Goal: Task Accomplishment & Management: Manage account settings

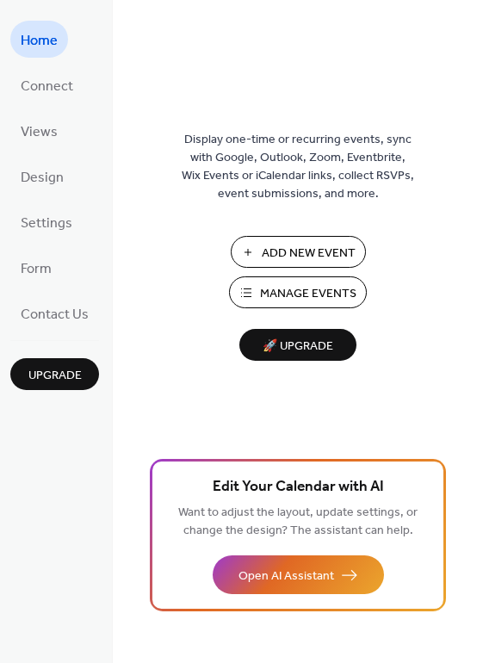
click at [257, 291] on button "Manage Events" at bounding box center [298, 292] width 138 height 32
click at [62, 314] on span "Contact Us" at bounding box center [55, 314] width 68 height 27
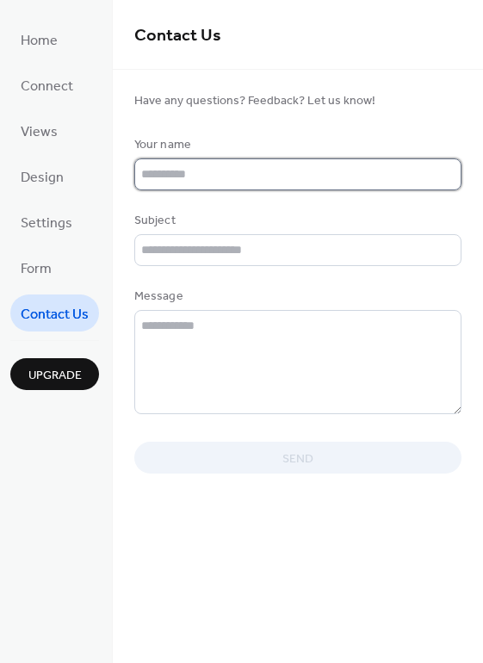
click at [185, 168] on input "text" at bounding box center [297, 174] width 327 height 32
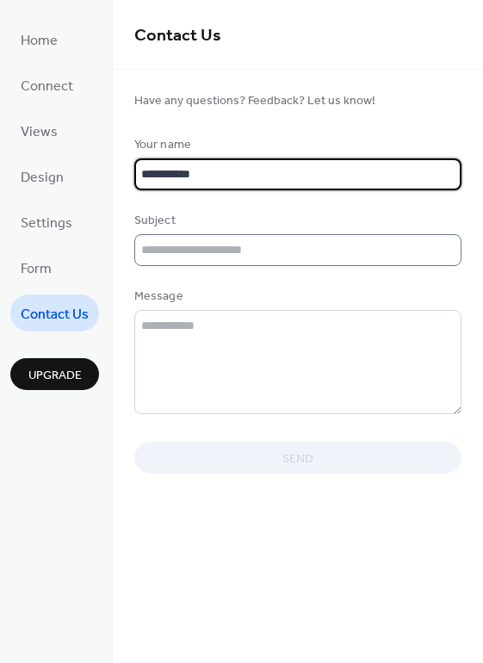
type input "**********"
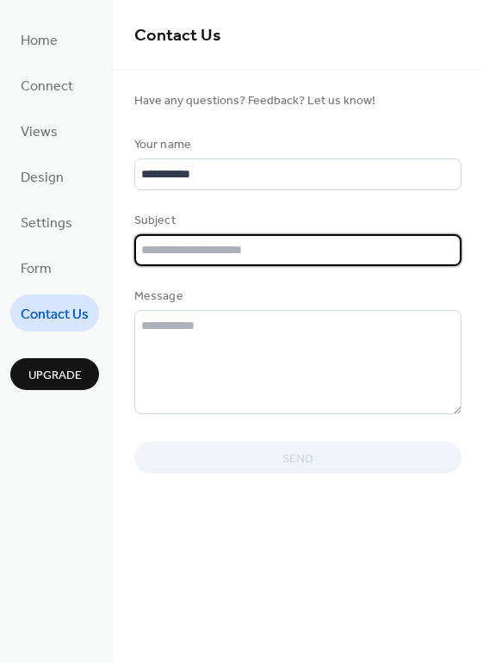
click at [186, 248] on input "text" at bounding box center [297, 250] width 327 height 32
type input "****"
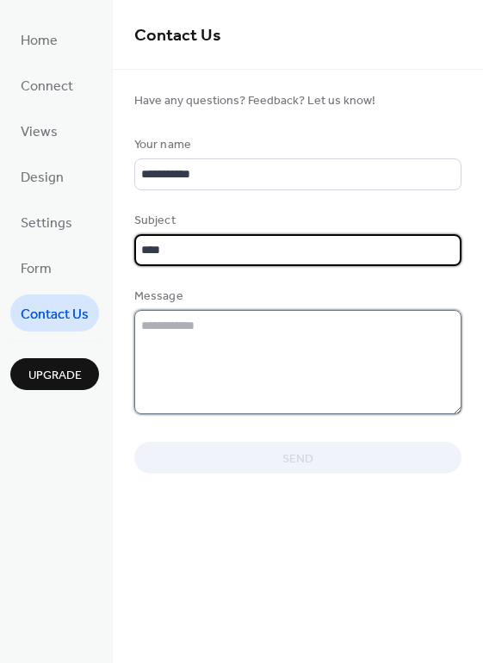
click at [193, 324] on textarea at bounding box center [297, 362] width 327 height 104
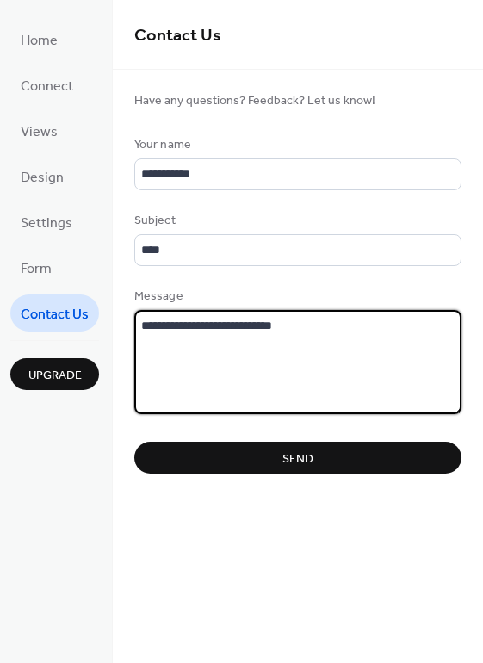
click at [141, 325] on textarea "**********" at bounding box center [298, 362] width 328 height 104
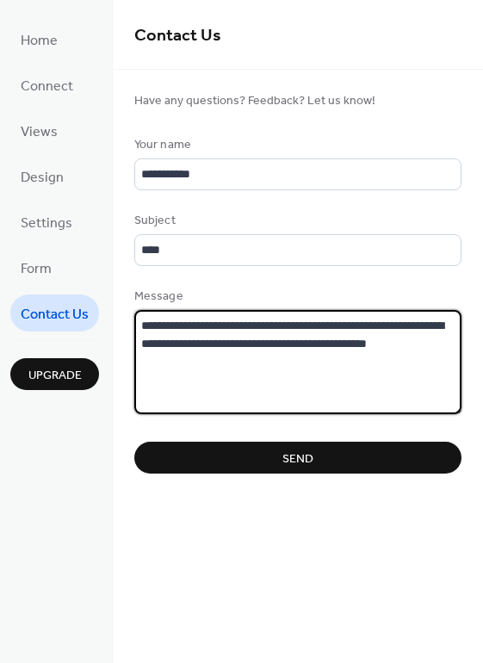
drag, startPoint x: 285, startPoint y: 346, endPoint x: 306, endPoint y: 341, distance: 21.3
click at [306, 341] on textarea "**********" at bounding box center [298, 362] width 328 height 104
drag, startPoint x: 402, startPoint y: 344, endPoint x: 430, endPoint y: 342, distance: 27.7
click at [430, 342] on textarea "**********" at bounding box center [298, 362] width 328 height 104
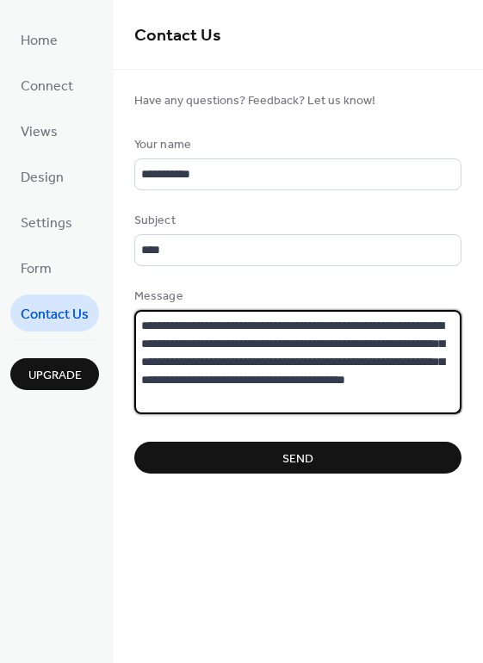
click at [242, 401] on textarea "**********" at bounding box center [298, 362] width 328 height 104
type textarea "**********"
click at [290, 463] on span "Send" at bounding box center [297, 458] width 31 height 18
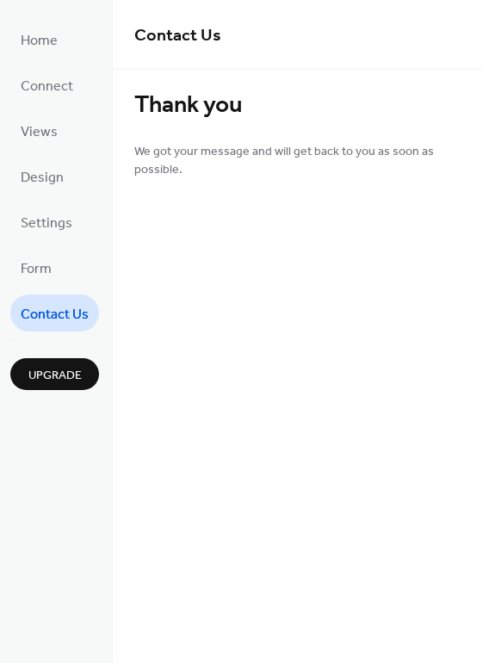
click at [46, 315] on span "Contact Us" at bounding box center [55, 314] width 68 height 27
click at [56, 311] on span "Contact Us" at bounding box center [55, 314] width 68 height 27
click at [57, 311] on span "Contact Us" at bounding box center [55, 314] width 68 height 27
click at [34, 183] on span "Design" at bounding box center [42, 177] width 43 height 27
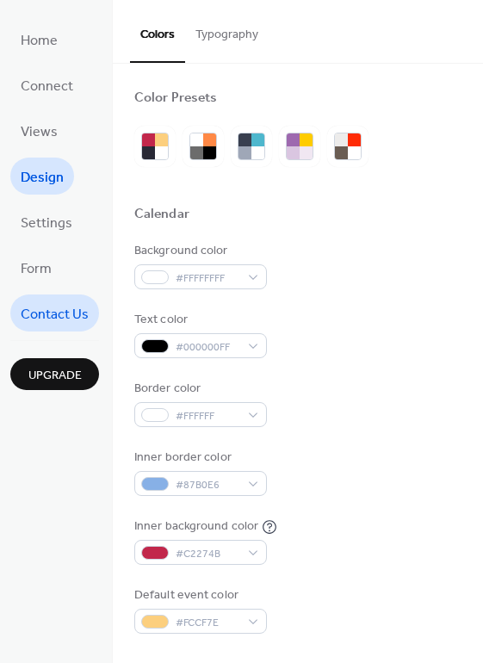
click at [56, 306] on span "Contact Us" at bounding box center [55, 314] width 68 height 27
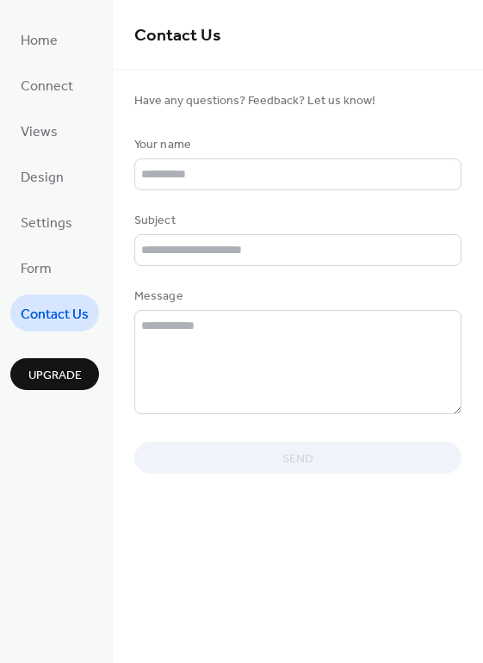
click at [397, 128] on div at bounding box center [297, 122] width 327 height 28
click at [401, 127] on div at bounding box center [297, 122] width 327 height 28
click at [126, 144] on form "Have any questions? Feedback? Let us know! Your name Subject Message Send" at bounding box center [298, 281] width 370 height 383
drag, startPoint x: 96, startPoint y: 123, endPoint x: 97, endPoint y: 156, distance: 32.8
click at [97, 156] on div "Home Connect Views Design Settings Form Contact Us Upgrade" at bounding box center [56, 331] width 113 height 663
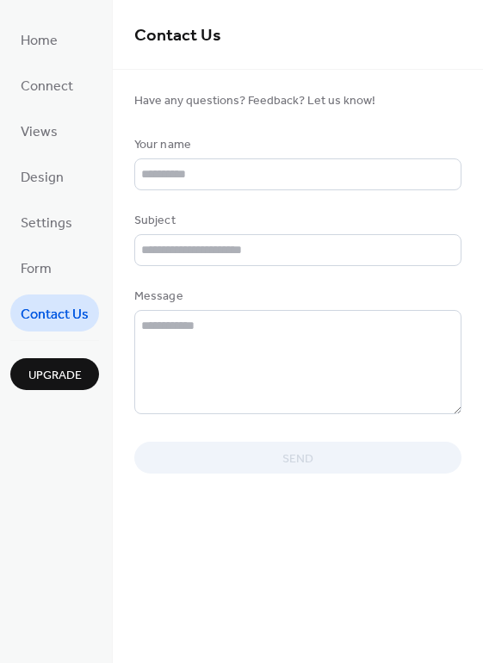
click at [113, 429] on form "Have any questions? Feedback? Let us know! Your name Subject Message Send" at bounding box center [298, 281] width 370 height 383
click at [59, 478] on div "Home Connect Views Design Settings Form Contact Us Upgrade" at bounding box center [56, 331] width 113 height 663
click at [76, 498] on div "Home Connect Views Design Settings Form Contact Us Upgrade" at bounding box center [56, 331] width 113 height 663
drag, startPoint x: 436, startPoint y: 108, endPoint x: 437, endPoint y: 154, distance: 46.5
click at [433, 155] on form "Have any questions? Feedback? Let us know! Your name Subject Message Send" at bounding box center [298, 281] width 370 height 383
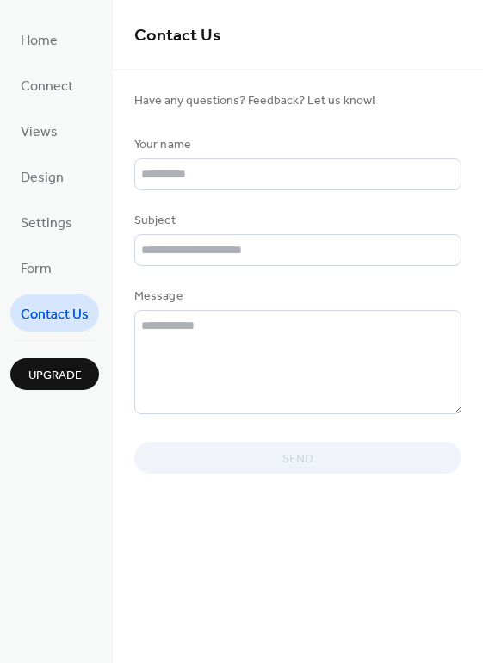
drag, startPoint x: 455, startPoint y: 142, endPoint x: 450, endPoint y: 157, distance: 15.3
click at [450, 157] on div "Your name" at bounding box center [297, 163] width 327 height 54
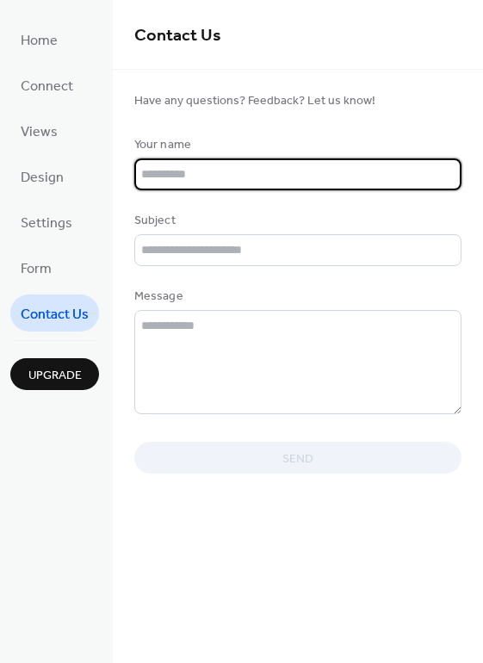
click at [452, 172] on input "text" at bounding box center [297, 174] width 327 height 32
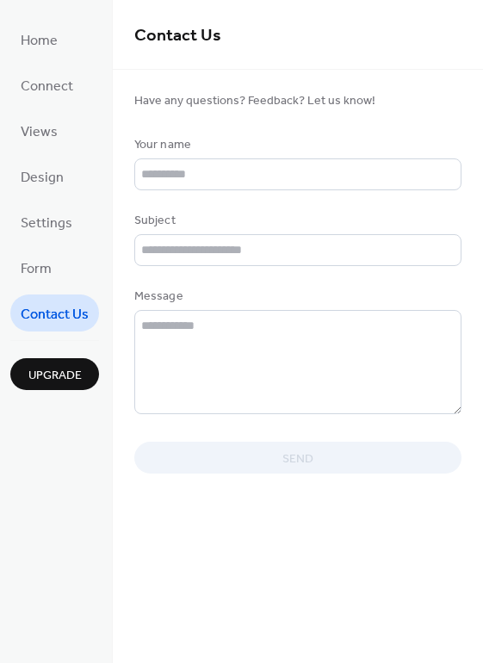
click at [45, 455] on div "Home Connect Views Design Settings Form Contact Us Upgrade" at bounding box center [56, 331] width 113 height 663
click at [52, 257] on link "Form" at bounding box center [36, 267] width 52 height 37
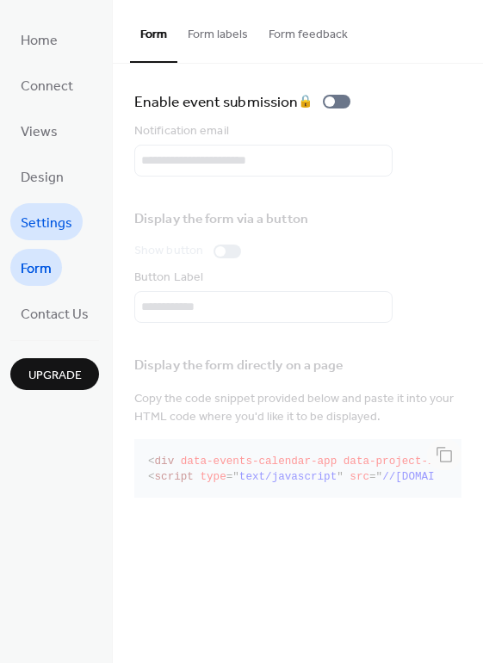
click at [45, 233] on link "Settings" at bounding box center [46, 221] width 72 height 37
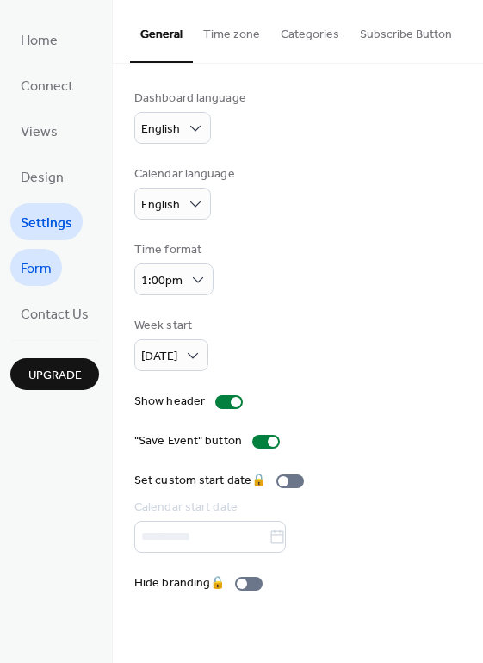
click at [38, 260] on span "Form" at bounding box center [36, 269] width 31 height 27
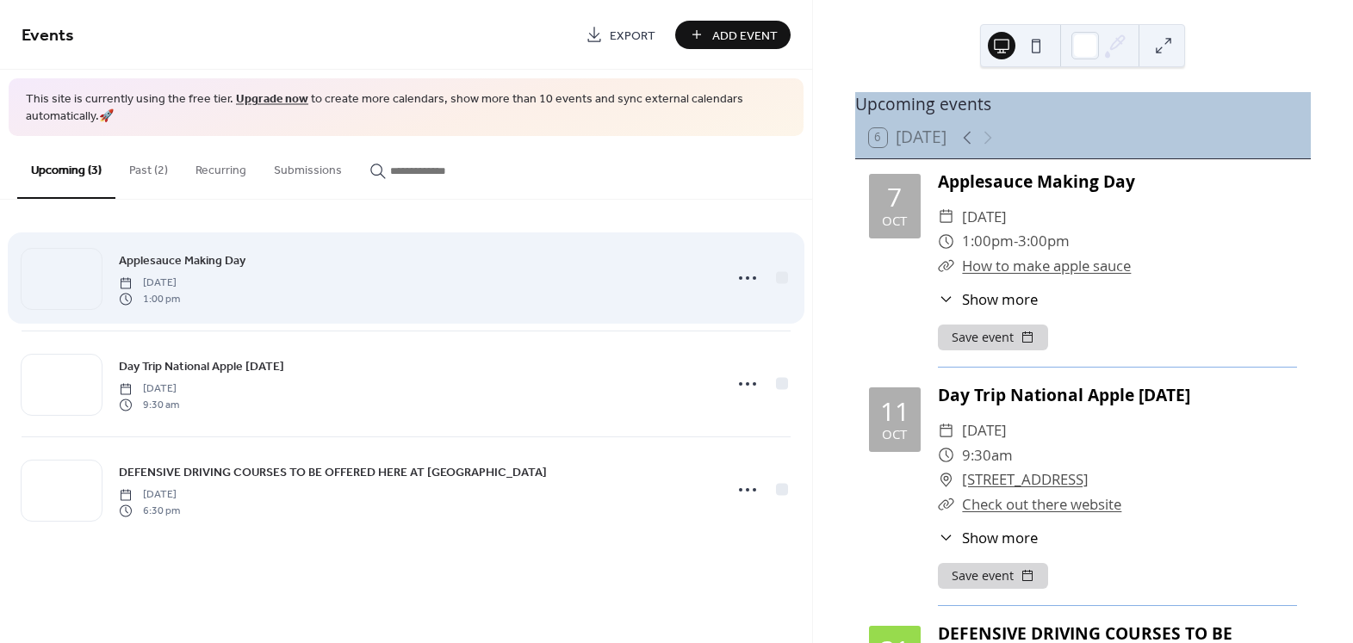
click at [464, 297] on div "Applesauce Making Day Tuesday, October 7, 2025 1:00 pm" at bounding box center [415, 278] width 593 height 55
click at [746, 277] on circle at bounding box center [747, 277] width 3 height 3
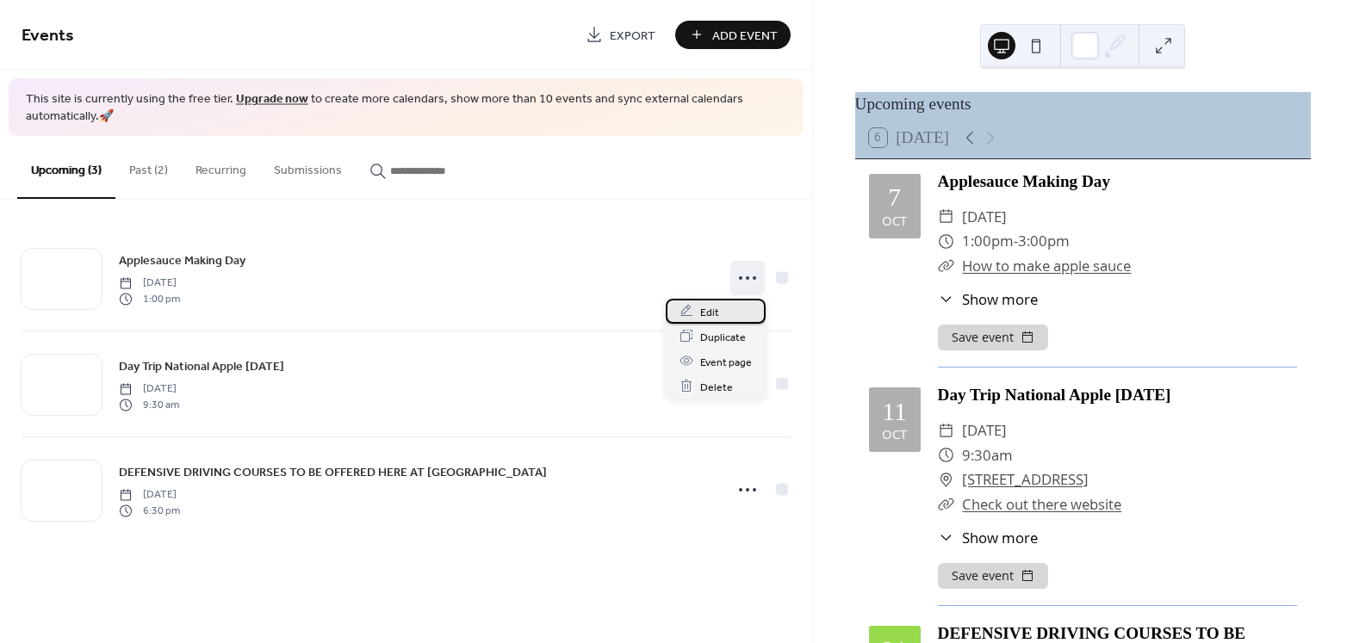
click at [700, 318] on span "Edit" at bounding box center [709, 312] width 19 height 18
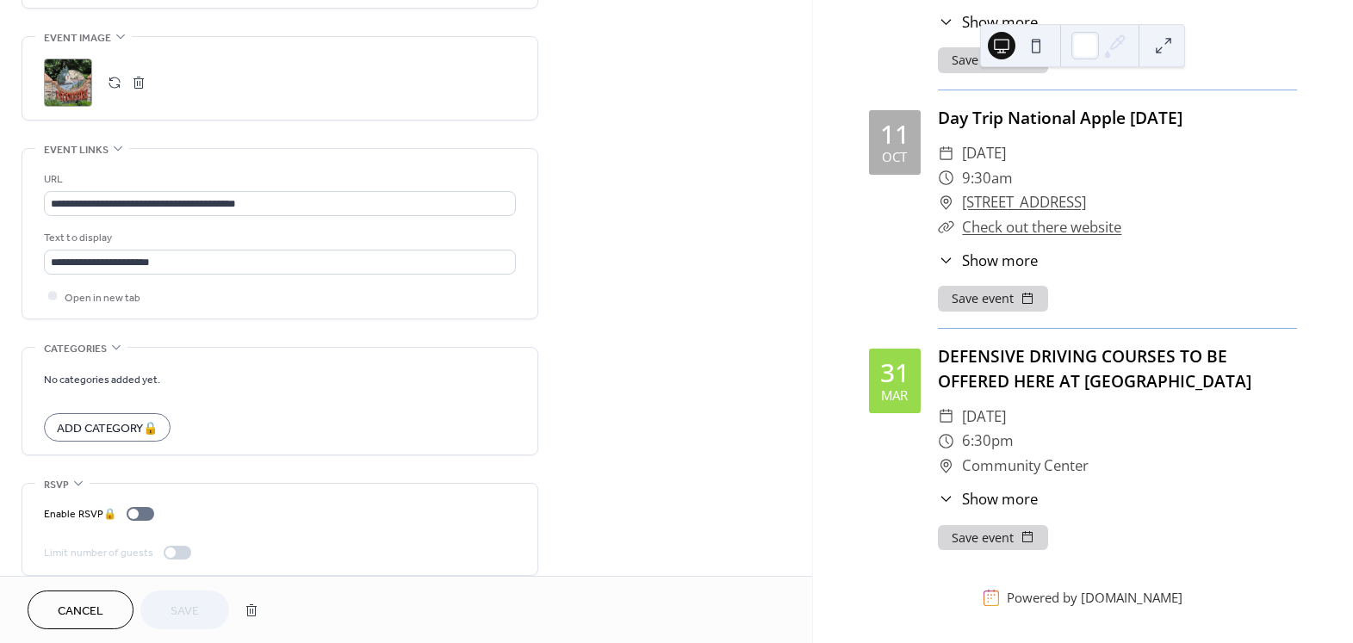
scroll to position [808, 0]
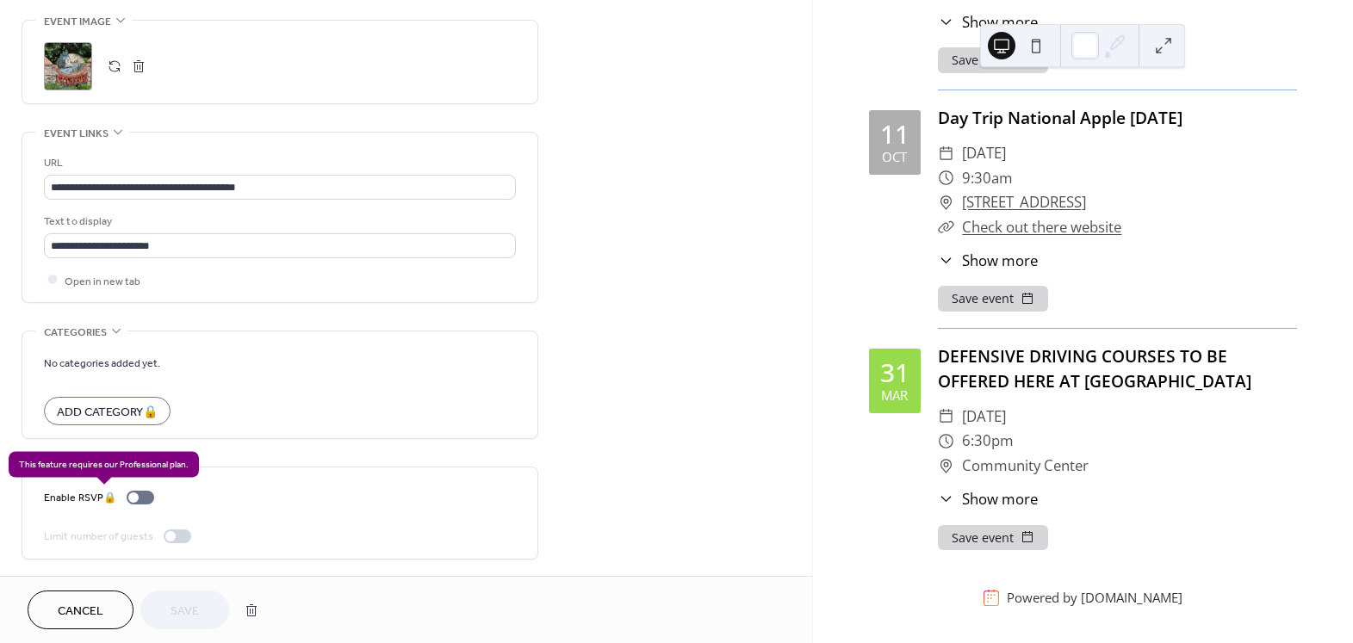
click at [135, 496] on div "Enable RSVP 🔒" at bounding box center [102, 498] width 117 height 18
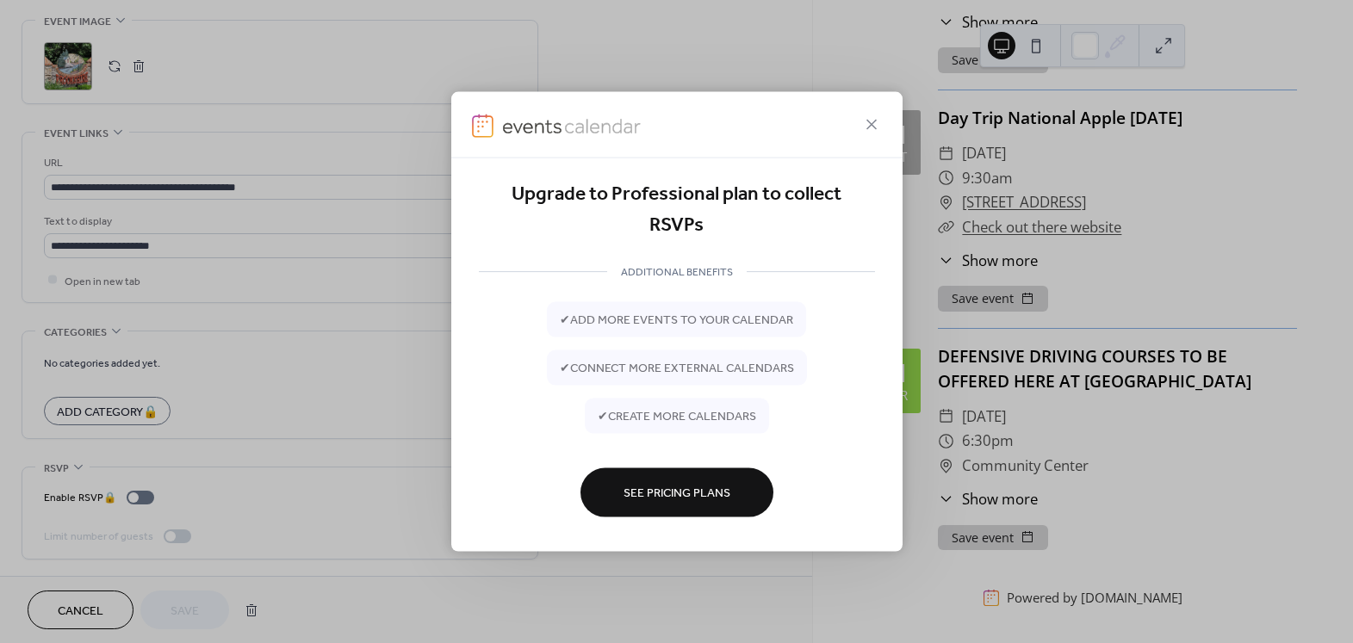
click at [674, 486] on span "See Pricing Plans" at bounding box center [676, 494] width 107 height 18
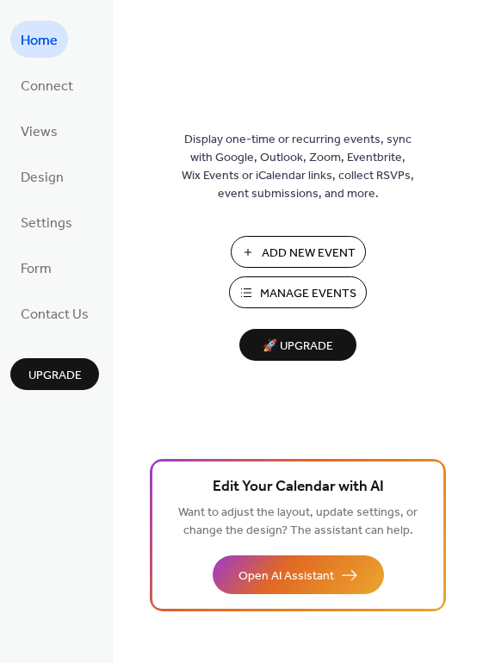
click at [9, 464] on div "Home Connect Views Design Settings Form Contact Us Upgrade" at bounding box center [56, 331] width 113 height 663
drag, startPoint x: 36, startPoint y: 466, endPoint x: 57, endPoint y: 432, distance: 39.4
click at [37, 490] on div "Home Connect Views Design Settings Form Contact Us Upgrade" at bounding box center [56, 331] width 113 height 663
drag, startPoint x: 129, startPoint y: 224, endPoint x: 124, endPoint y: 288, distance: 64.8
click at [124, 288] on div "Display one-time or recurring events, sync with Google, Outlook, Zoom, Eventbri…" at bounding box center [298, 359] width 370 height 607
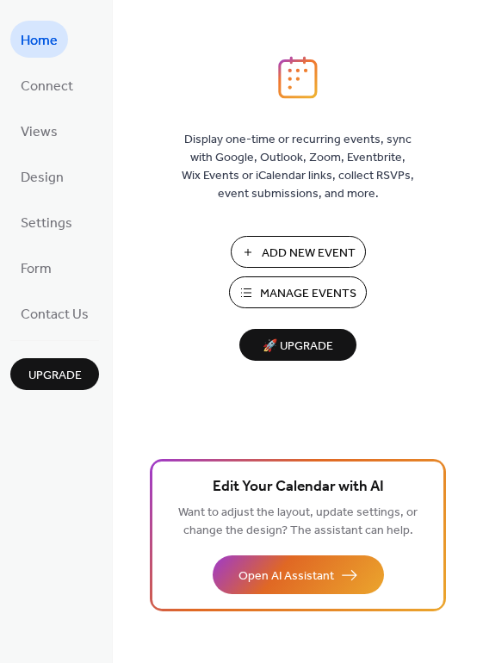
click at [187, 142] on span "Display one-time or recurring events, sync with Google, Outlook, Zoom, Eventbri…" at bounding box center [298, 167] width 232 height 72
click at [291, 466] on div "Edit Your Calendar with AI Want to adjust the layout, update settings, or chang…" at bounding box center [298, 535] width 296 height 152
click at [124, 506] on div "Display one-time or recurring events, sync with Google, Outlook, Zoom, Eventbri…" at bounding box center [298, 359] width 370 height 607
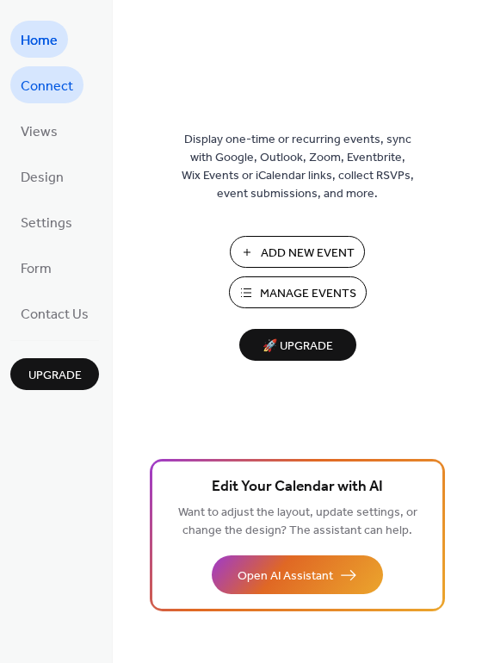
click at [46, 95] on span "Connect" at bounding box center [47, 86] width 53 height 27
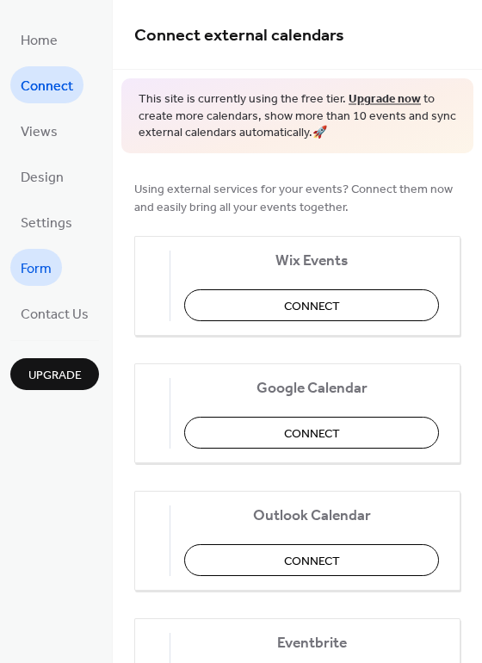
click at [47, 271] on span "Form" at bounding box center [36, 269] width 31 height 27
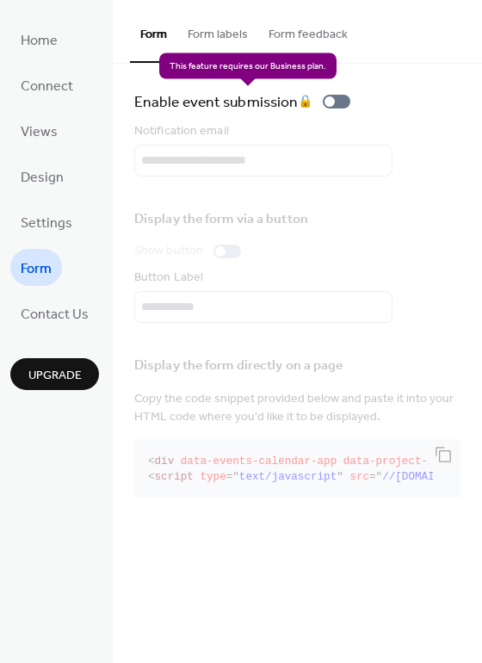
click at [340, 102] on div "Enable event submission 🔒" at bounding box center [245, 102] width 223 height 24
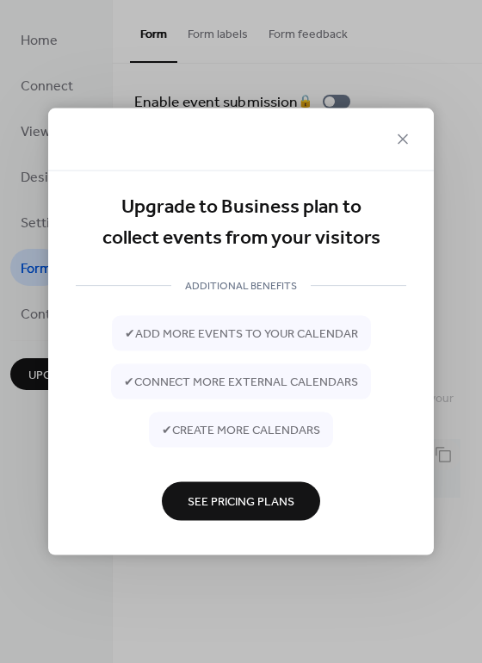
click at [340, 102] on div "Upgrade to Business plan to collect events from your visitors ADDITIONAL BENEFI…" at bounding box center [241, 331] width 482 height 663
click at [403, 139] on icon at bounding box center [403, 139] width 10 height 10
